Goal: Task Accomplishment & Management: Manage account settings

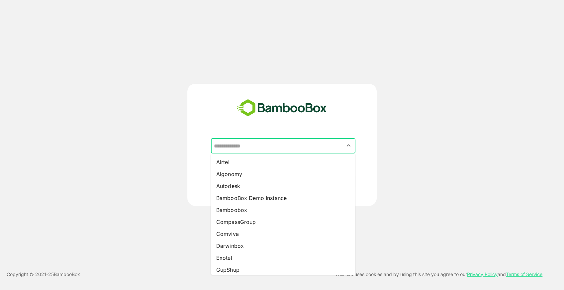
click at [280, 146] on input "text" at bounding box center [283, 145] width 142 height 13
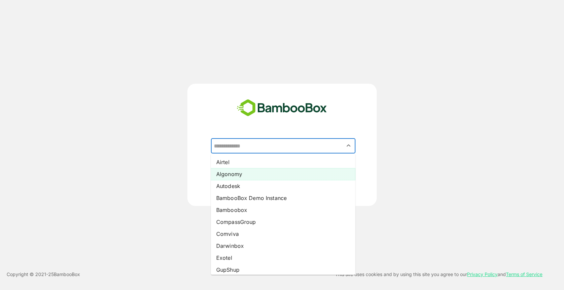
click at [248, 176] on li "Algonomy" at bounding box center [283, 174] width 144 height 12
type input "********"
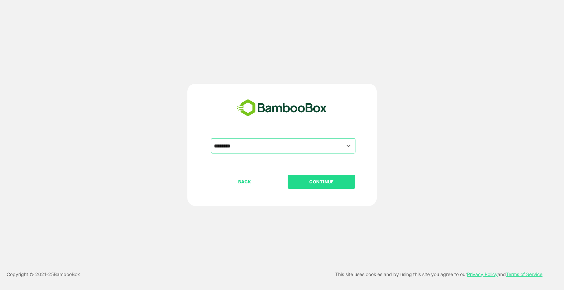
click at [313, 185] on p "CONTINUE" at bounding box center [321, 181] width 66 height 7
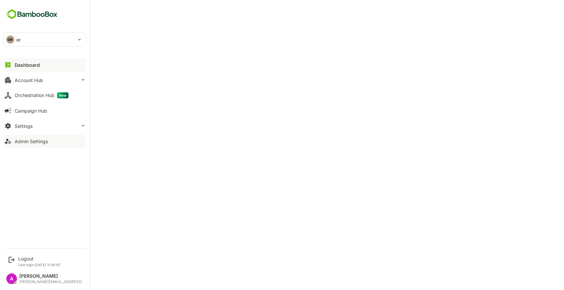
click at [34, 138] on div "Admin Settings" at bounding box center [31, 141] width 33 height 6
click at [25, 81] on div "Account Hub" at bounding box center [29, 80] width 29 height 6
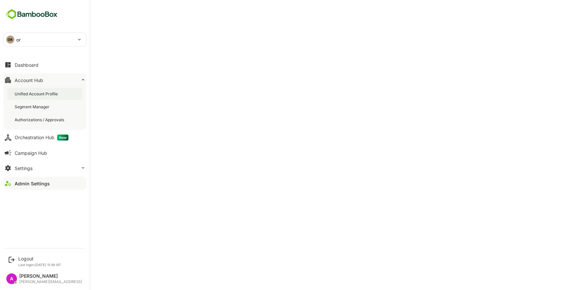
click at [45, 94] on div "Unified Account Profile" at bounding box center [37, 94] width 45 height 6
click at [50, 38] on div "OR or" at bounding box center [41, 39] width 74 height 13
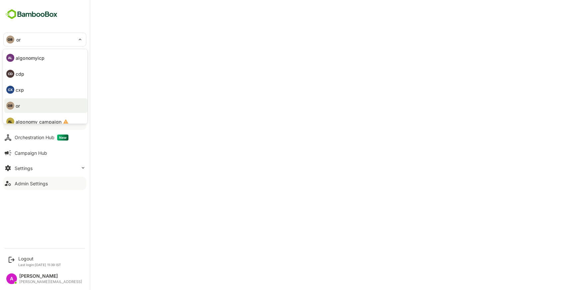
click at [159, 28] on div at bounding box center [282, 145] width 564 height 290
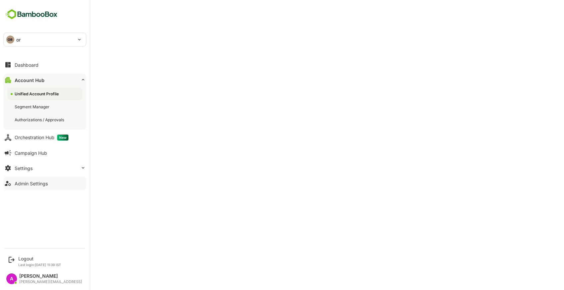
click at [18, 40] on p "or" at bounding box center [18, 39] width 4 height 7
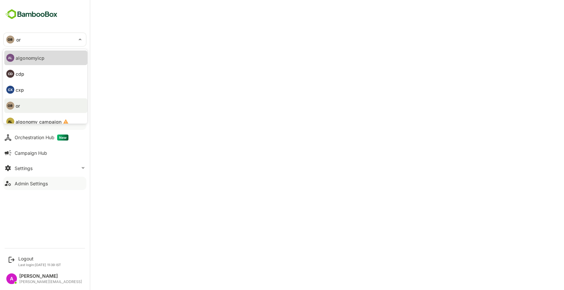
click at [26, 58] on p "algonomyicp" at bounding box center [30, 57] width 29 height 7
type input "**********"
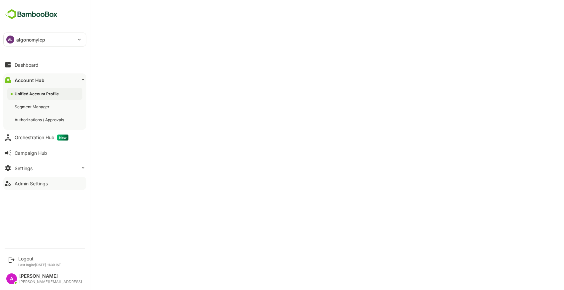
click at [45, 42] on p "algonomyicp" at bounding box center [30, 39] width 29 height 7
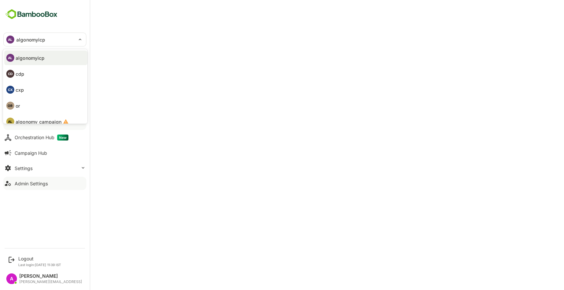
click at [35, 70] on li "CD cdp" at bounding box center [45, 73] width 83 height 15
